Goal: Task Accomplishment & Management: Manage account settings

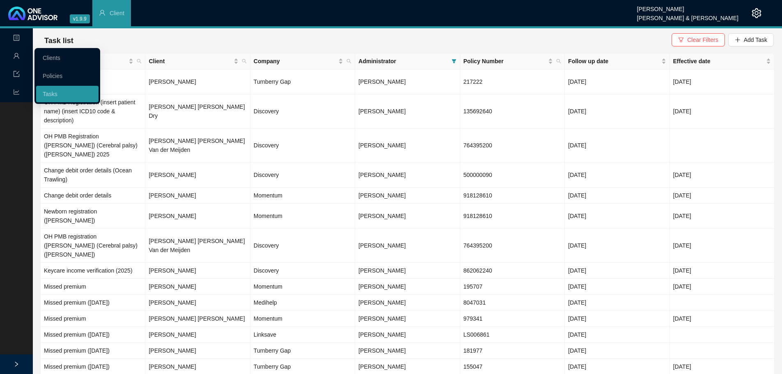
drag, startPoint x: 51, startPoint y: 58, endPoint x: 57, endPoint y: 57, distance: 6.6
click at [51, 58] on link "Clients" at bounding box center [52, 58] width 18 height 7
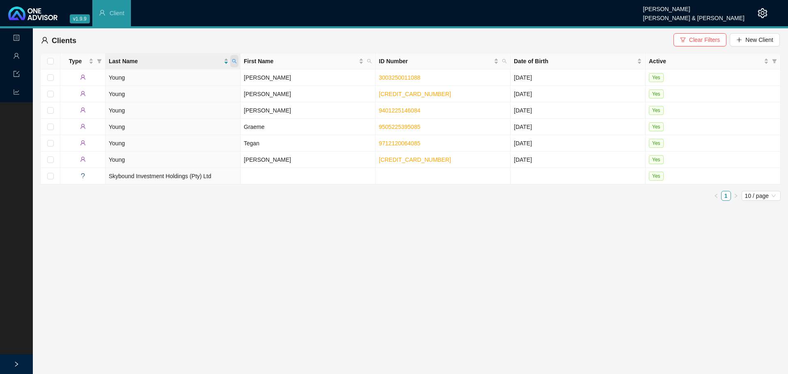
click at [232, 61] on icon "search" at bounding box center [234, 61] width 5 height 5
type input "[PERSON_NAME]"
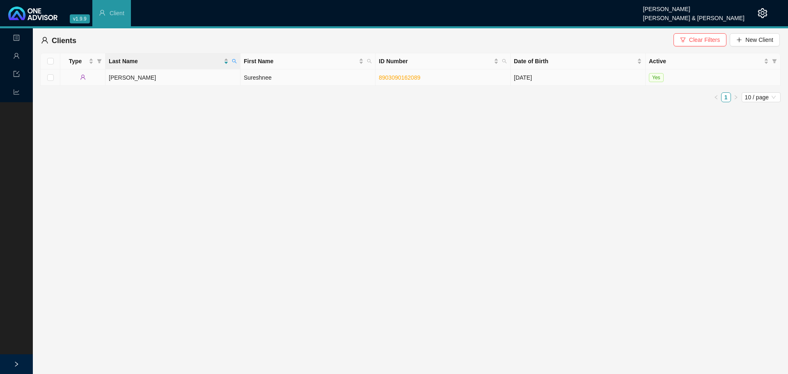
click at [279, 78] on td "Sureshnee" at bounding box center [308, 77] width 135 height 16
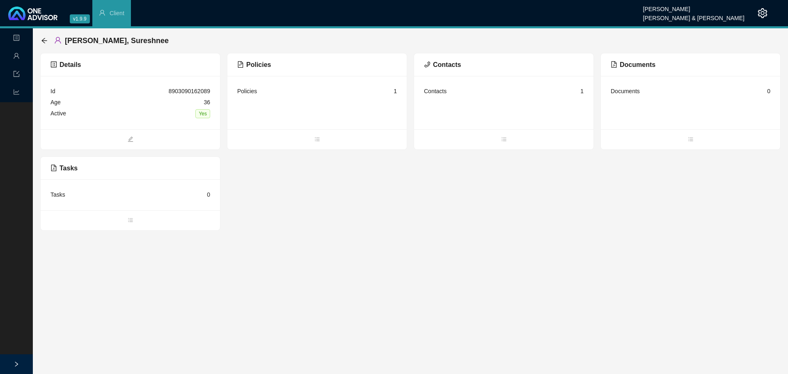
click at [266, 92] on div "Policies 1" at bounding box center [317, 91] width 160 height 11
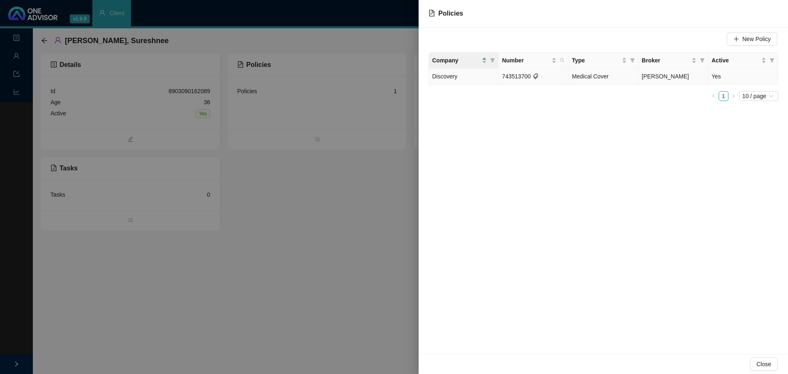
click at [501, 73] on td "743513700" at bounding box center [534, 77] width 70 height 16
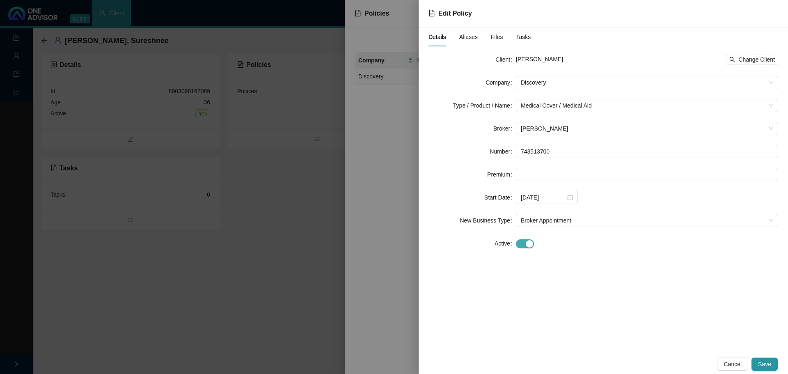
click at [524, 244] on span "button" at bounding box center [525, 243] width 18 height 9
click at [572, 265] on div at bounding box center [547, 266] width 62 height 13
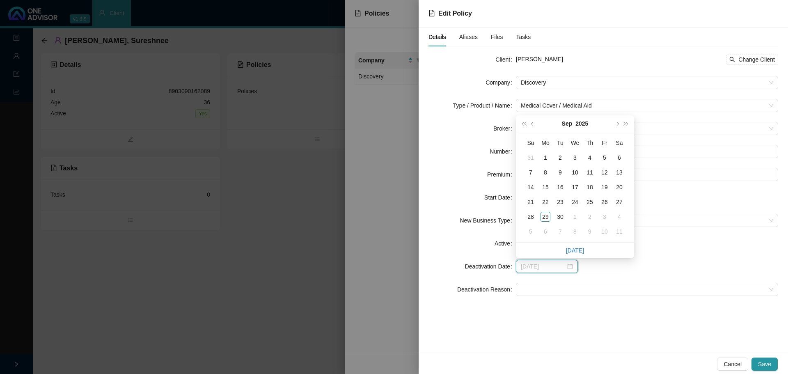
type input "[DATE]"
click at [531, 157] on div "31" at bounding box center [531, 158] width 10 height 10
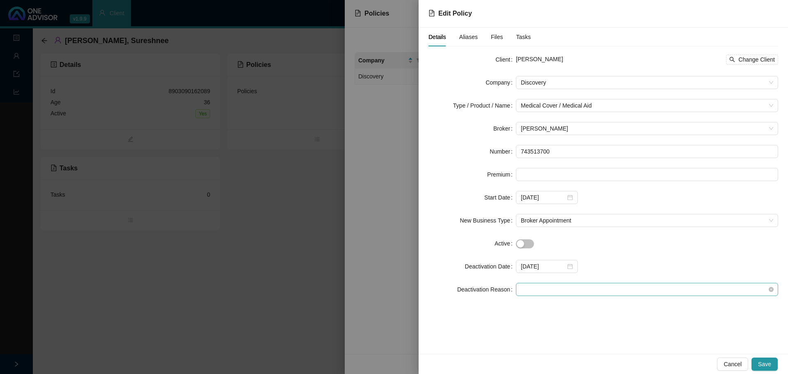
click at [529, 288] on span at bounding box center [647, 289] width 252 height 12
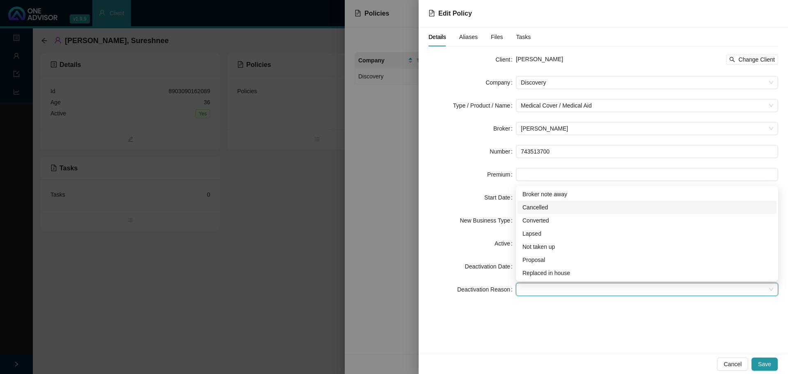
click at [532, 208] on div "Cancelled" at bounding box center [646, 207] width 249 height 9
click at [764, 367] on span "Save" at bounding box center [764, 364] width 13 height 9
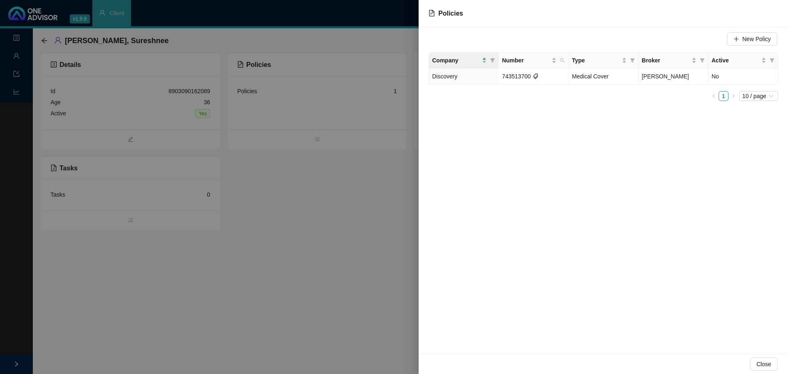
click at [20, 59] on div at bounding box center [394, 187] width 788 height 374
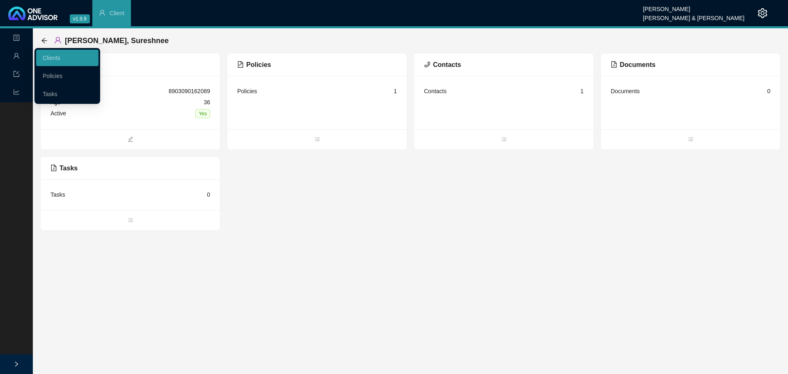
click at [17, 57] on icon "user" at bounding box center [16, 56] width 7 height 7
click at [48, 60] on link "Clients" at bounding box center [52, 58] width 18 height 7
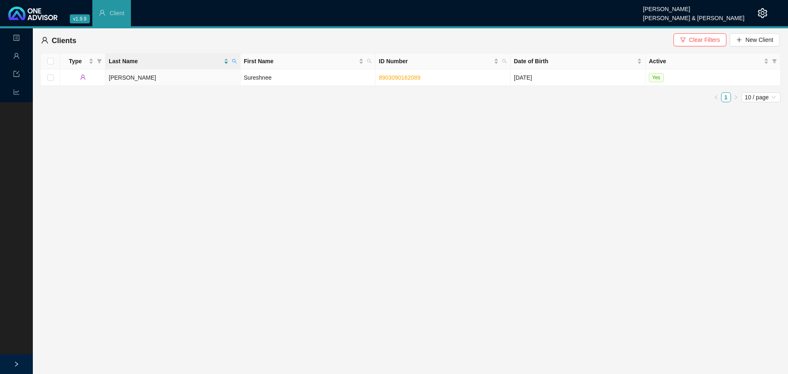
click at [234, 64] on span at bounding box center [234, 61] width 8 height 12
type input "[PERSON_NAME]"
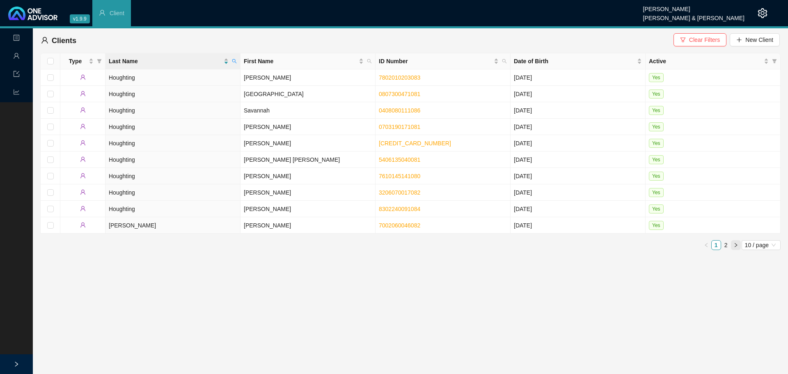
click at [735, 243] on icon "right" at bounding box center [735, 245] width 5 height 5
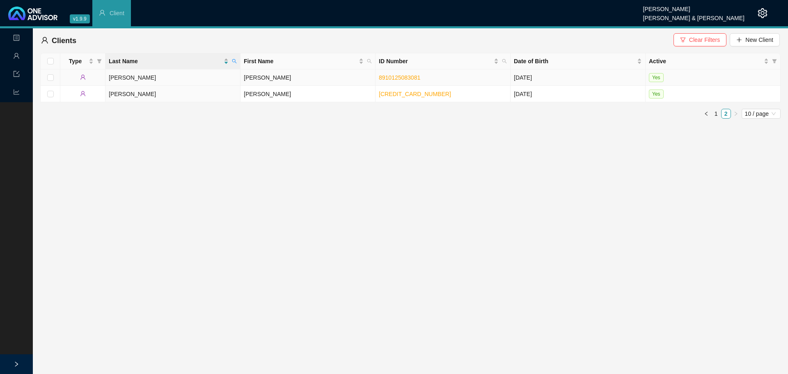
click at [260, 80] on td "[PERSON_NAME]" at bounding box center [308, 77] width 135 height 16
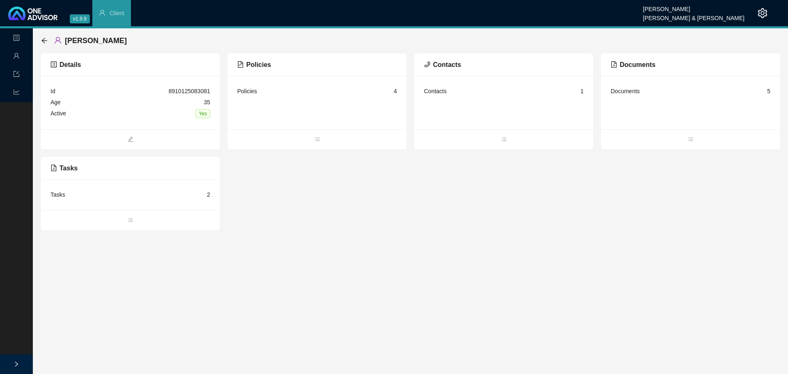
click at [247, 88] on div "Policies" at bounding box center [247, 91] width 20 height 9
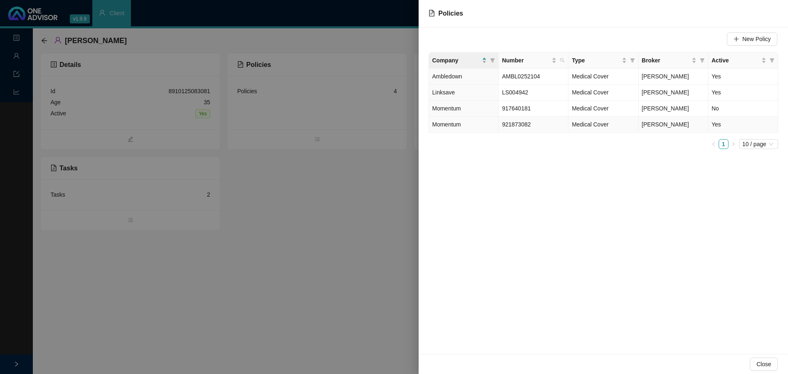
click at [459, 126] on span "Momentum" at bounding box center [446, 124] width 29 height 7
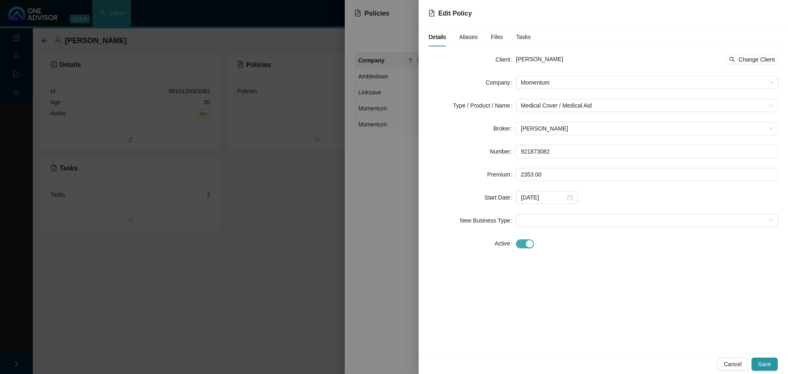
click at [518, 246] on span "button" at bounding box center [525, 243] width 18 height 9
click at [563, 267] on input at bounding box center [543, 266] width 45 height 9
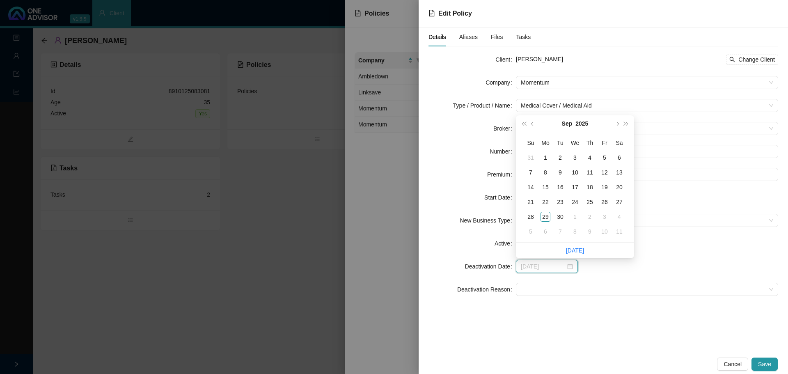
type input "[DATE]"
click at [530, 122] on button "prev-year" at bounding box center [532, 123] width 9 height 16
click at [532, 123] on span "prev-year" at bounding box center [533, 123] width 4 height 4
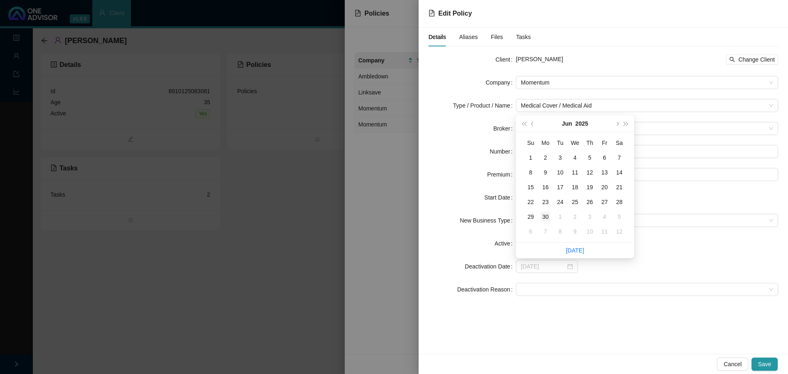
type input "[DATE]"
click at [545, 215] on div "30" at bounding box center [546, 217] width 10 height 10
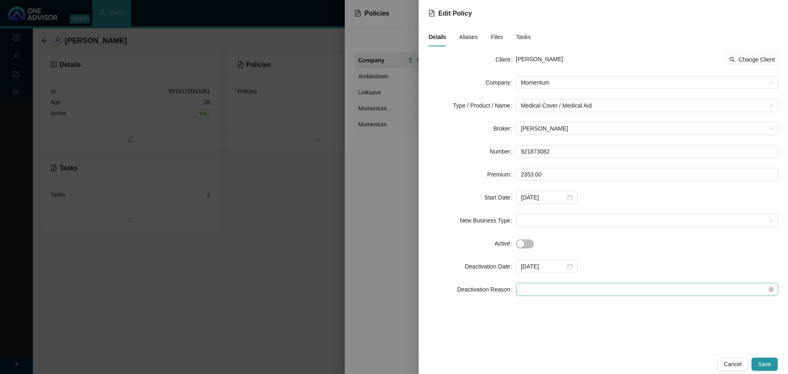
click at [530, 290] on span at bounding box center [647, 289] width 252 height 12
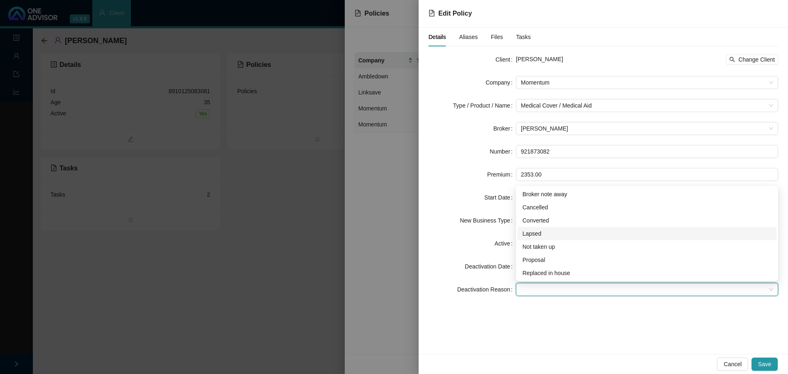
click at [531, 233] on div "Lapsed" at bounding box center [646, 233] width 249 height 9
click at [761, 364] on span "Save" at bounding box center [764, 364] width 13 height 9
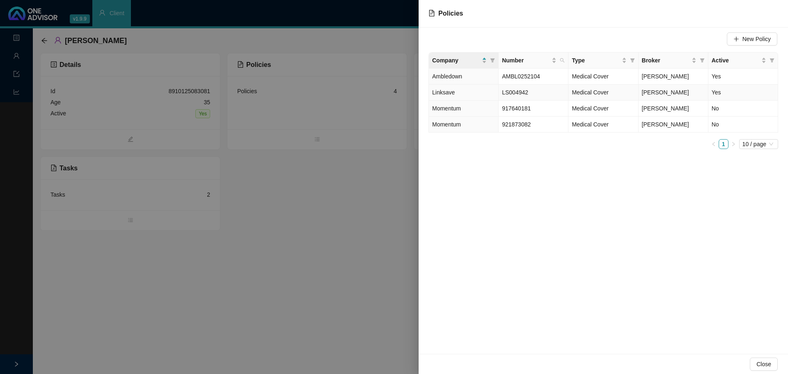
click at [720, 94] on td "Yes" at bounding box center [743, 93] width 70 height 16
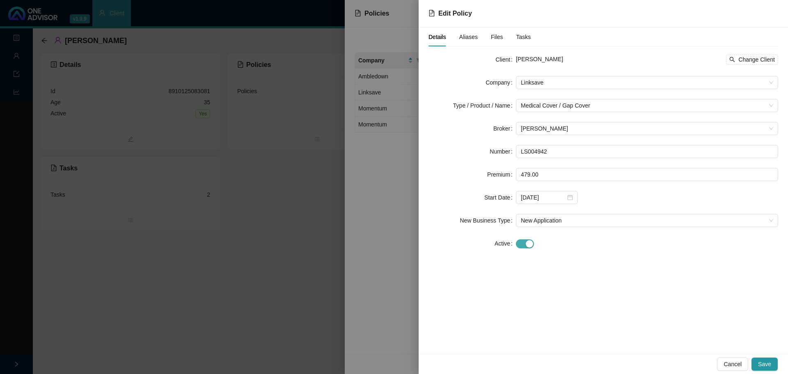
drag, startPoint x: 517, startPoint y: 242, endPoint x: 546, endPoint y: 275, distance: 44.5
click at [519, 243] on span "button" at bounding box center [525, 243] width 18 height 9
click at [769, 366] on span "Save" at bounding box center [764, 364] width 13 height 9
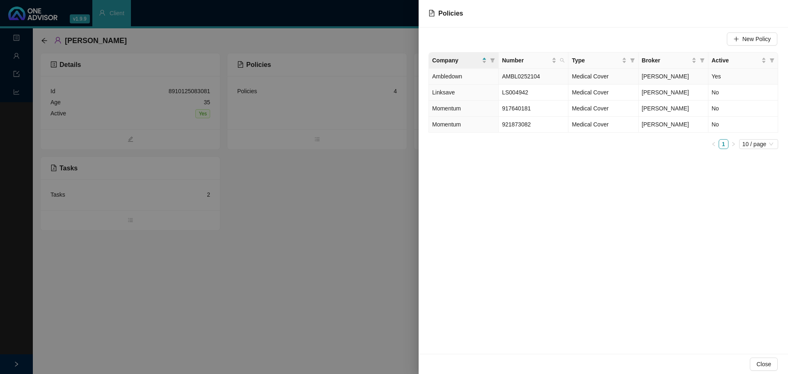
click at [512, 73] on span "AMBL0252104" at bounding box center [521, 76] width 38 height 7
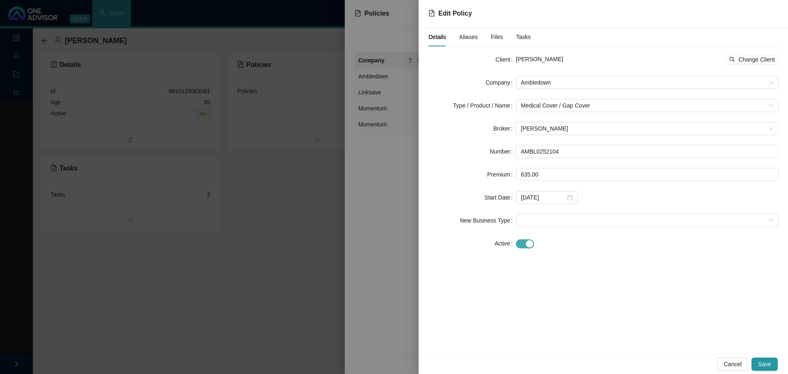
click at [521, 242] on span "button" at bounding box center [525, 243] width 18 height 9
click at [572, 268] on div at bounding box center [547, 266] width 62 height 13
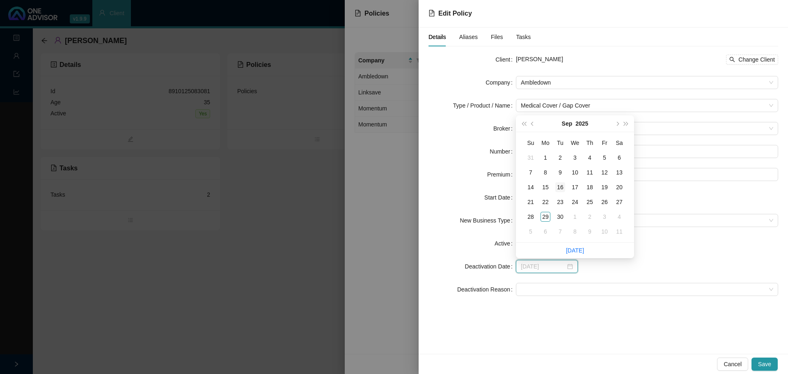
type input "[DATE]"
click at [533, 123] on span "prev-year" at bounding box center [533, 123] width 4 height 4
type input "[DATE]"
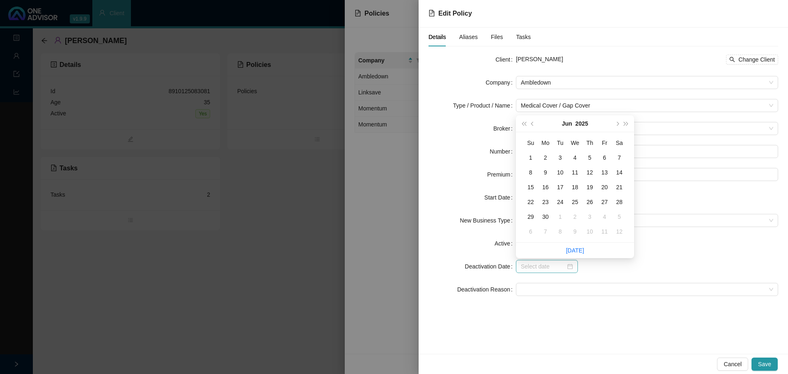
type input "[DATE]"
drag, startPoint x: 546, startPoint y: 215, endPoint x: 547, endPoint y: 233, distance: 17.3
click at [546, 215] on div "30" at bounding box center [546, 217] width 10 height 10
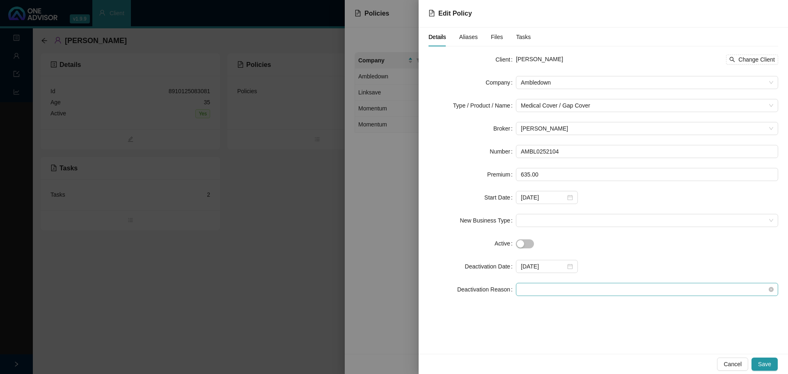
click at [538, 289] on span at bounding box center [647, 289] width 252 height 12
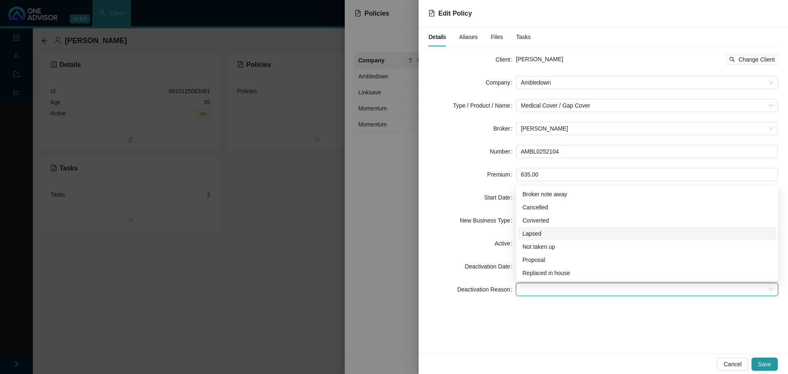
click at [535, 232] on div "Lapsed" at bounding box center [646, 233] width 249 height 9
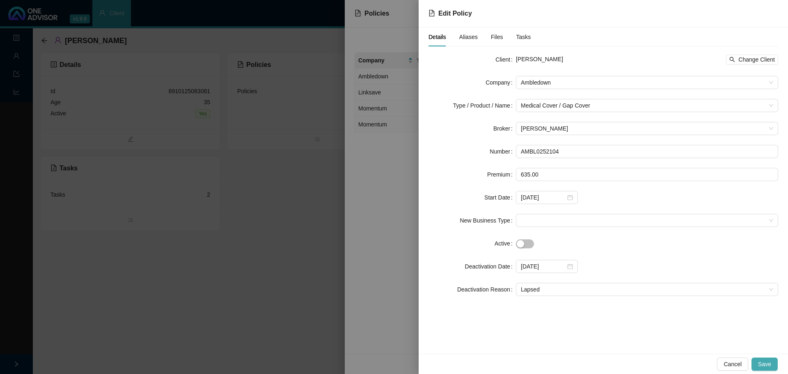
drag, startPoint x: 770, startPoint y: 363, endPoint x: 759, endPoint y: 358, distance: 11.8
click at [770, 363] on span "Save" at bounding box center [764, 364] width 13 height 9
